Goal: Navigation & Orientation: Find specific page/section

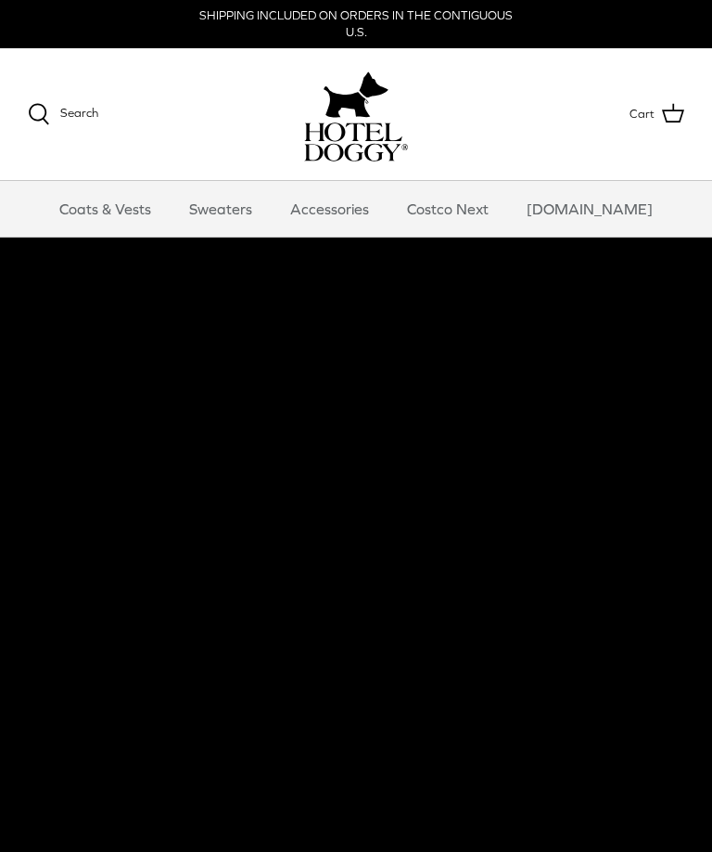
click at [479, 219] on link "Costco Next" at bounding box center [448, 209] width 115 height 56
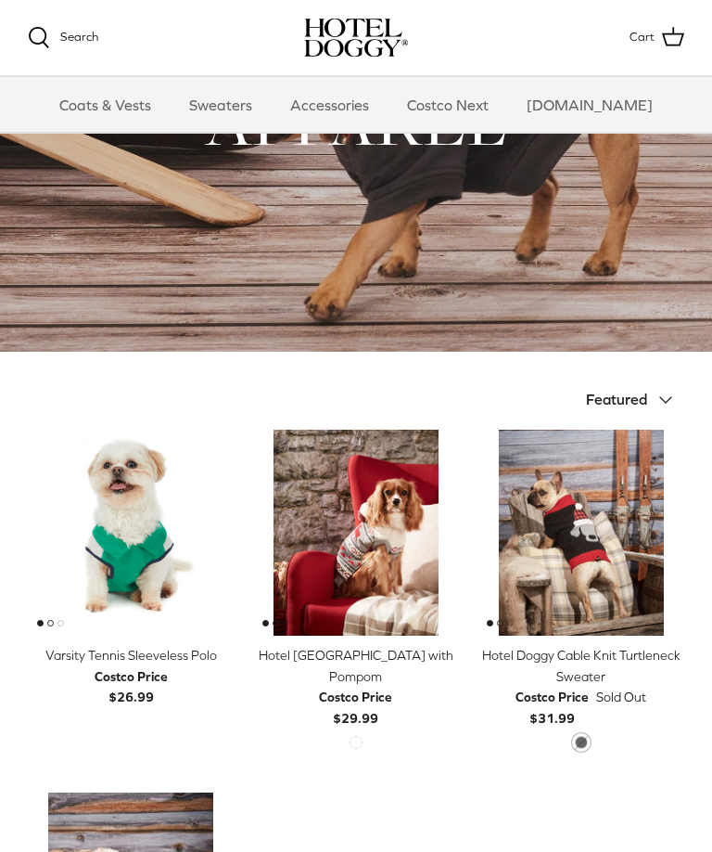
scroll to position [160, 0]
click at [378, 106] on link "Accessories" at bounding box center [330, 105] width 112 height 56
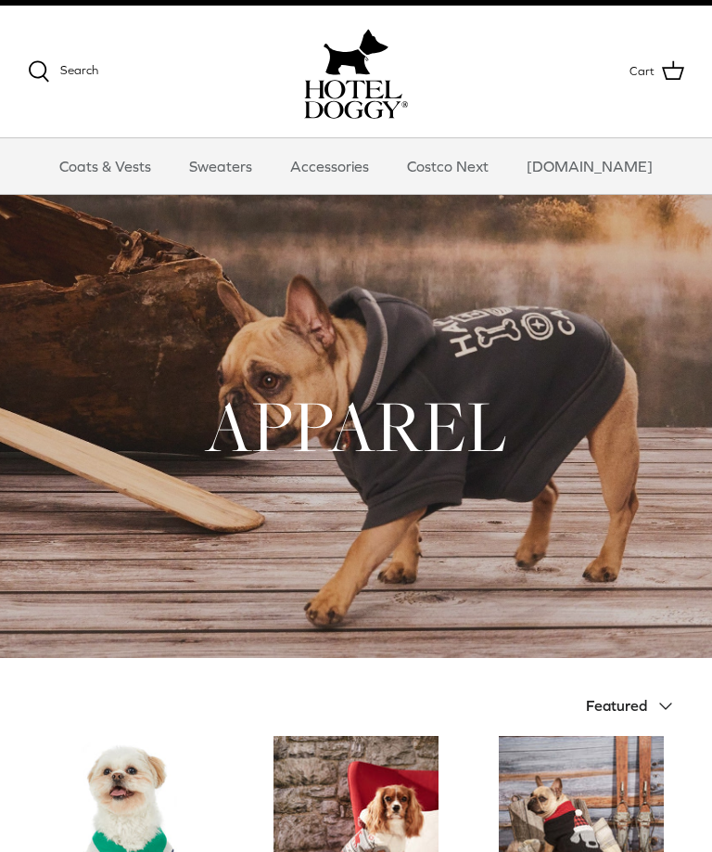
scroll to position [0, 0]
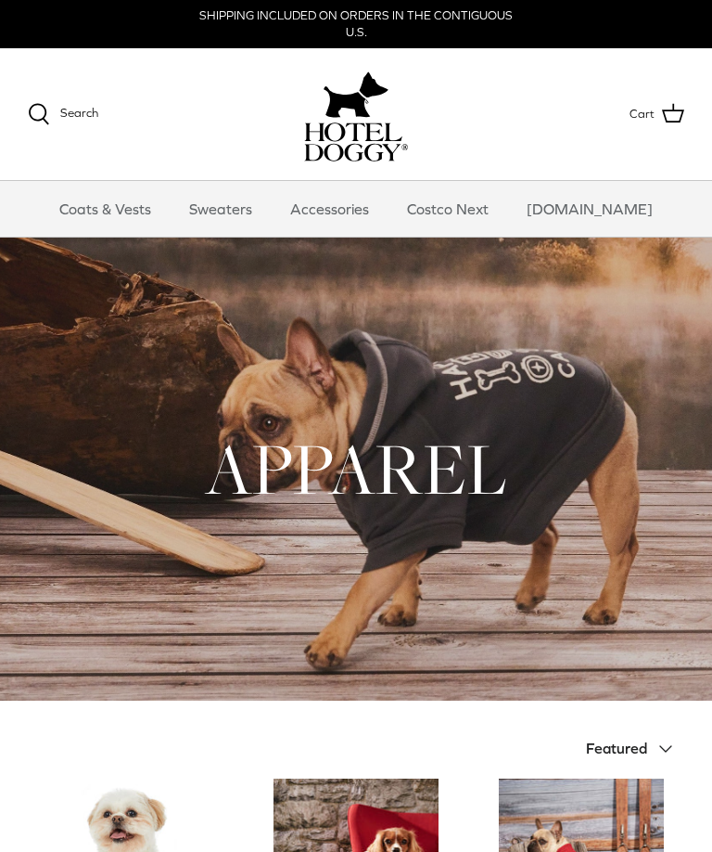
click at [481, 219] on link "Costco Next" at bounding box center [448, 209] width 115 height 56
